Goal: Transaction & Acquisition: Book appointment/travel/reservation

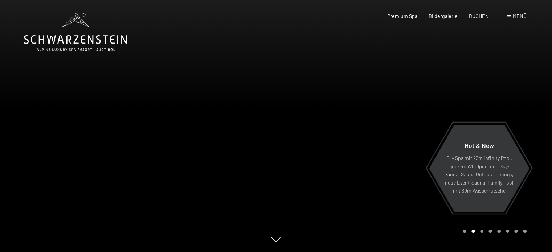
click at [514, 16] on span "Menü" at bounding box center [520, 16] width 14 height 6
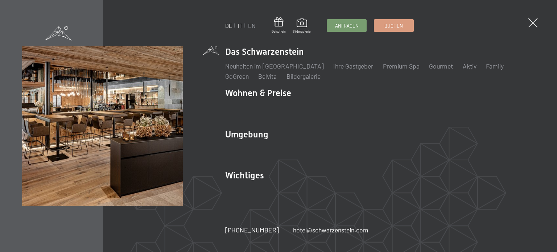
click at [240, 26] on link "IT" at bounding box center [240, 25] width 5 height 7
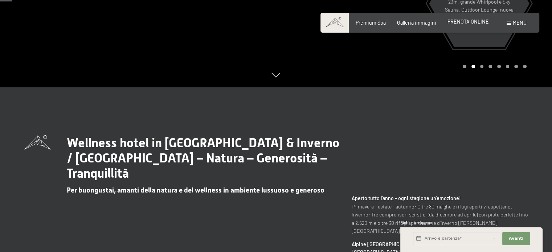
scroll to position [73, 0]
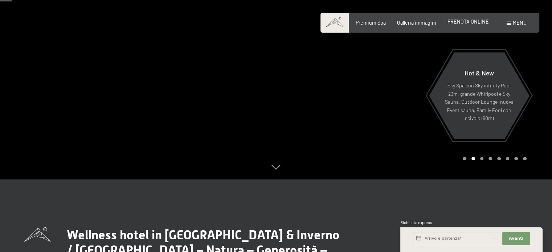
click at [474, 24] on span "PRENOTA ONLINE" at bounding box center [467, 22] width 41 height 6
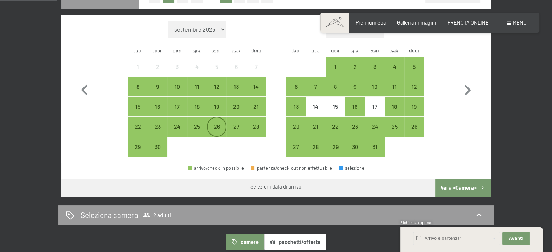
scroll to position [145, 0]
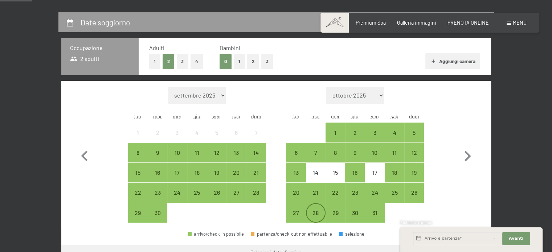
click at [316, 212] on div "28" at bounding box center [316, 219] width 18 height 18
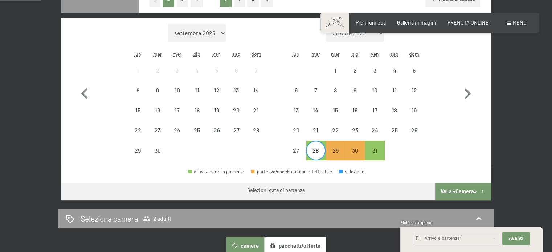
scroll to position [218, 0]
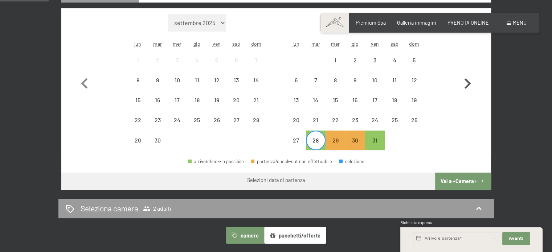
click at [457, 182] on button "Vai a «Camera»" at bounding box center [463, 181] width 56 height 17
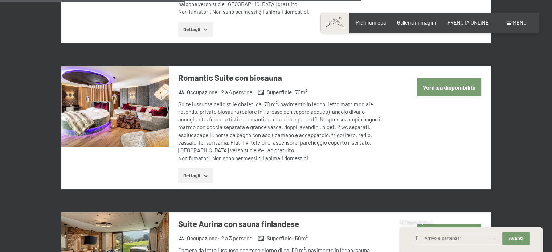
scroll to position [1355, 0]
